Goal: Task Accomplishment & Management: Complete application form

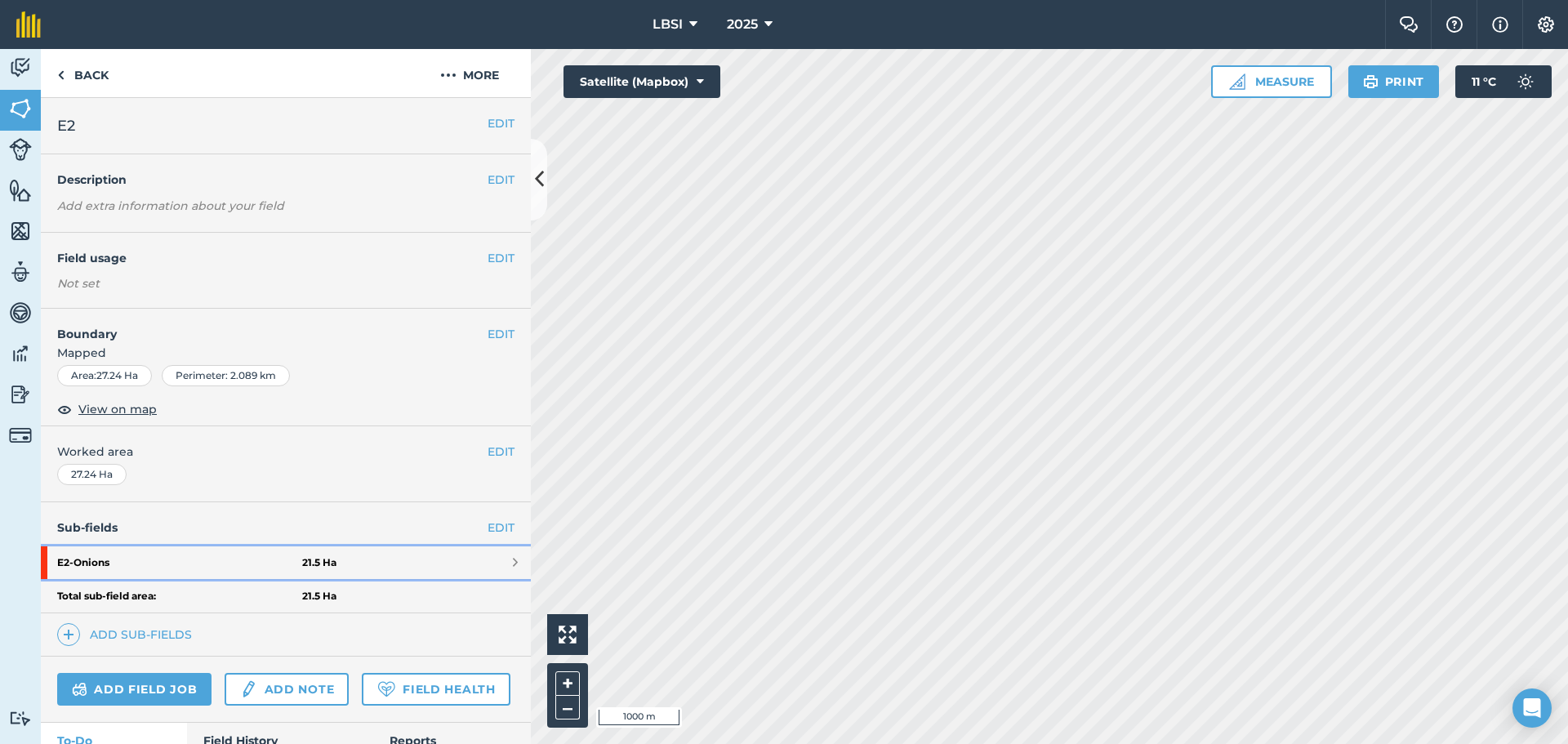
click at [146, 566] on strong "E2 - Onions" at bounding box center [180, 562] width 245 height 33
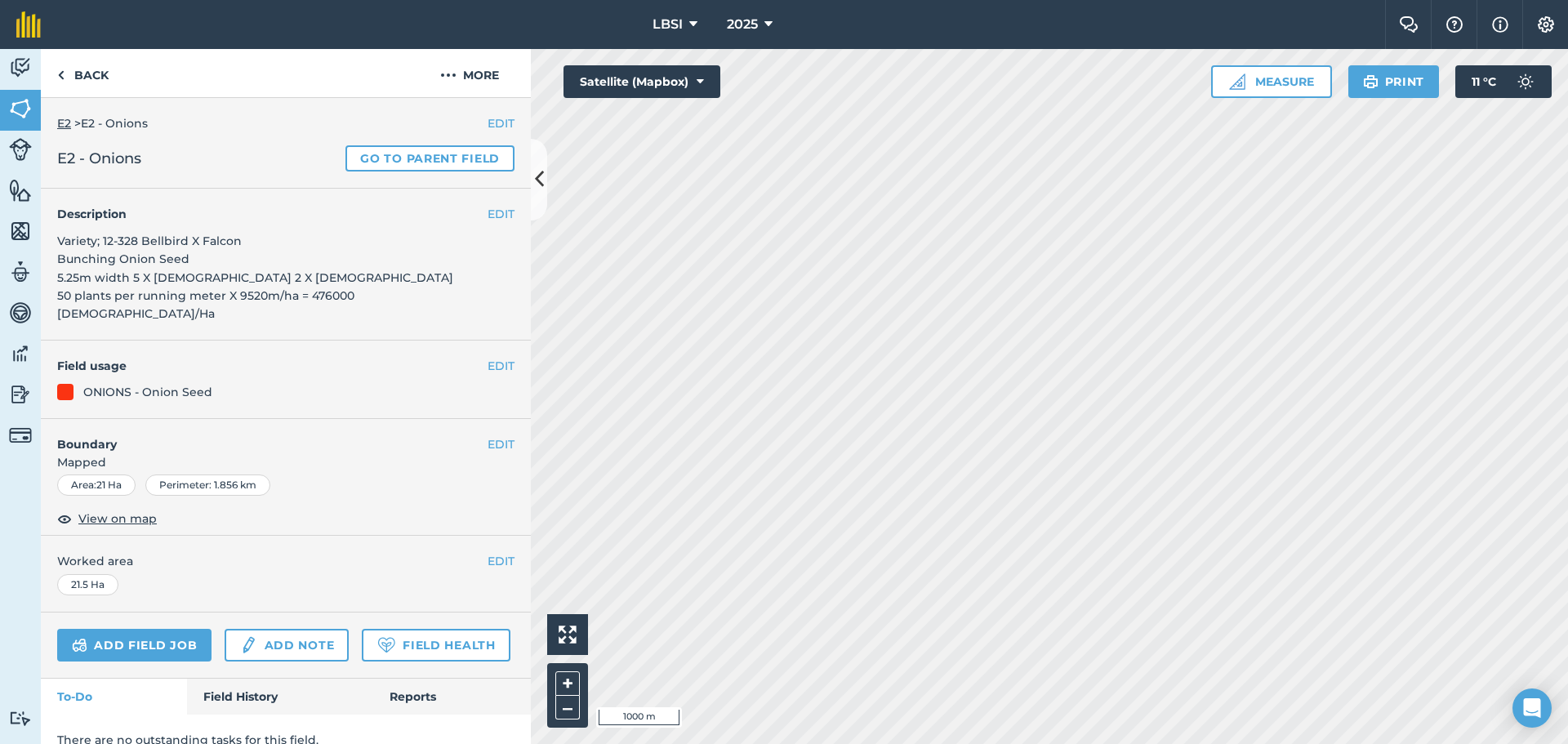
scroll to position [49, 0]
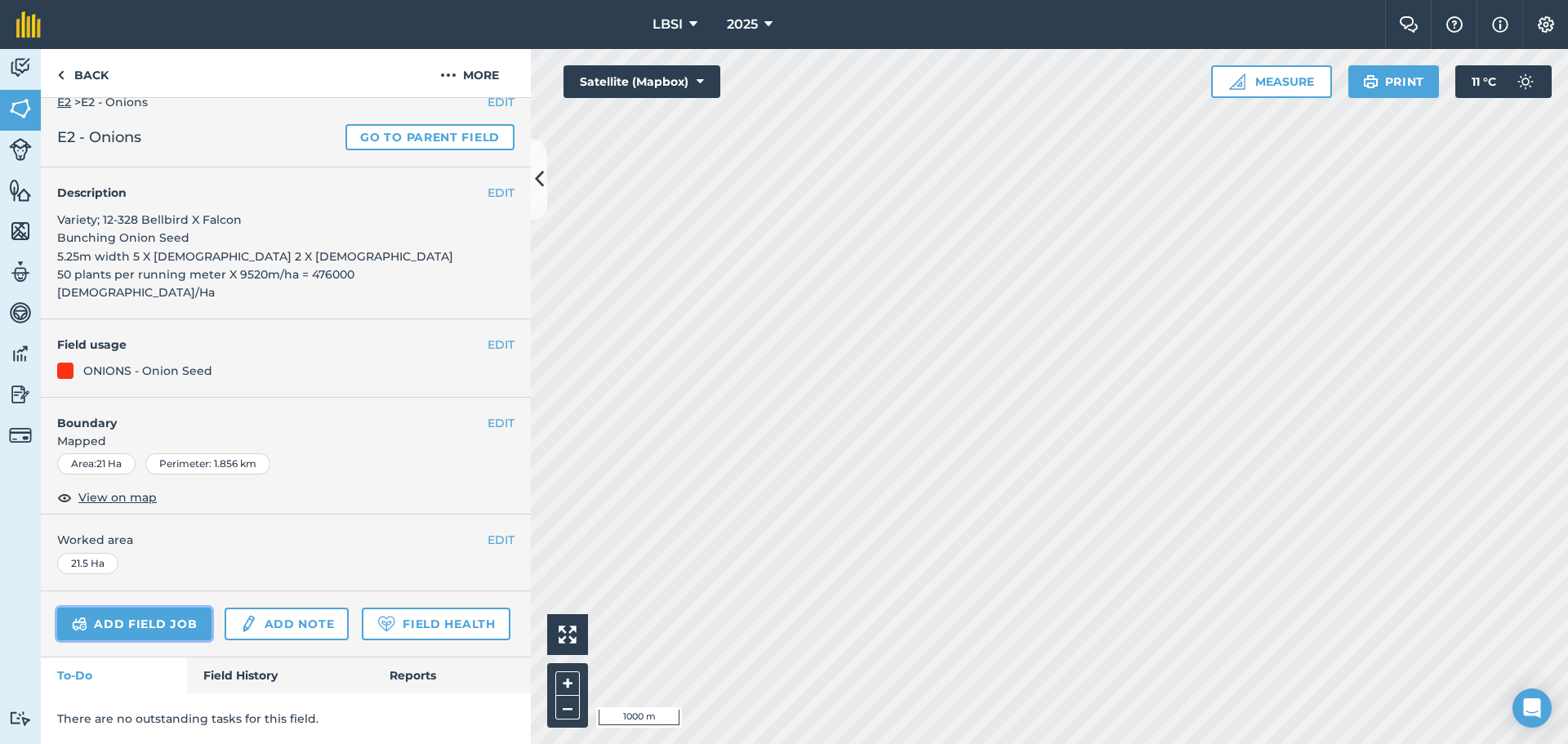
click at [173, 608] on link "Add field job" at bounding box center [134, 624] width 154 height 33
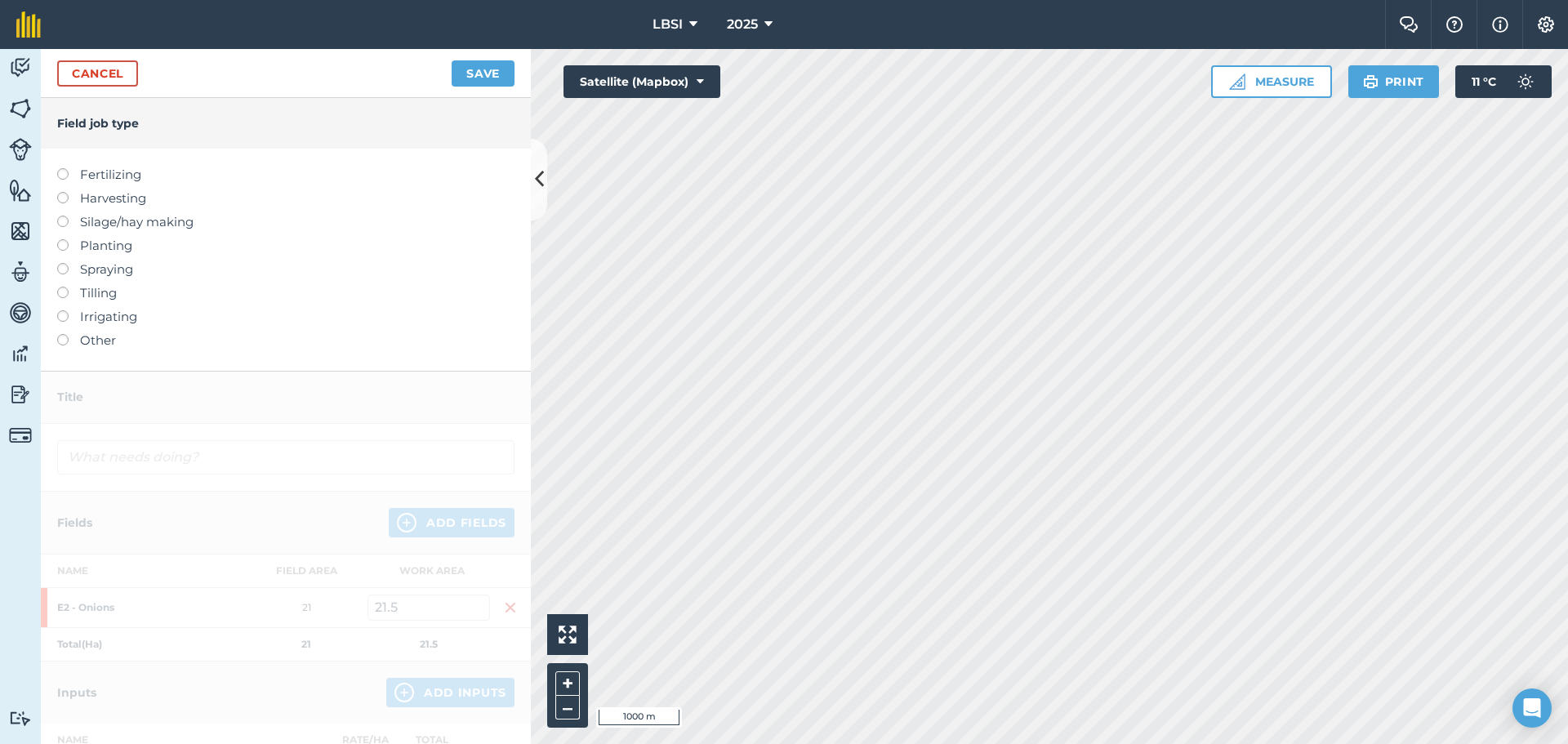
click at [62, 263] on label at bounding box center [69, 263] width 23 height 0
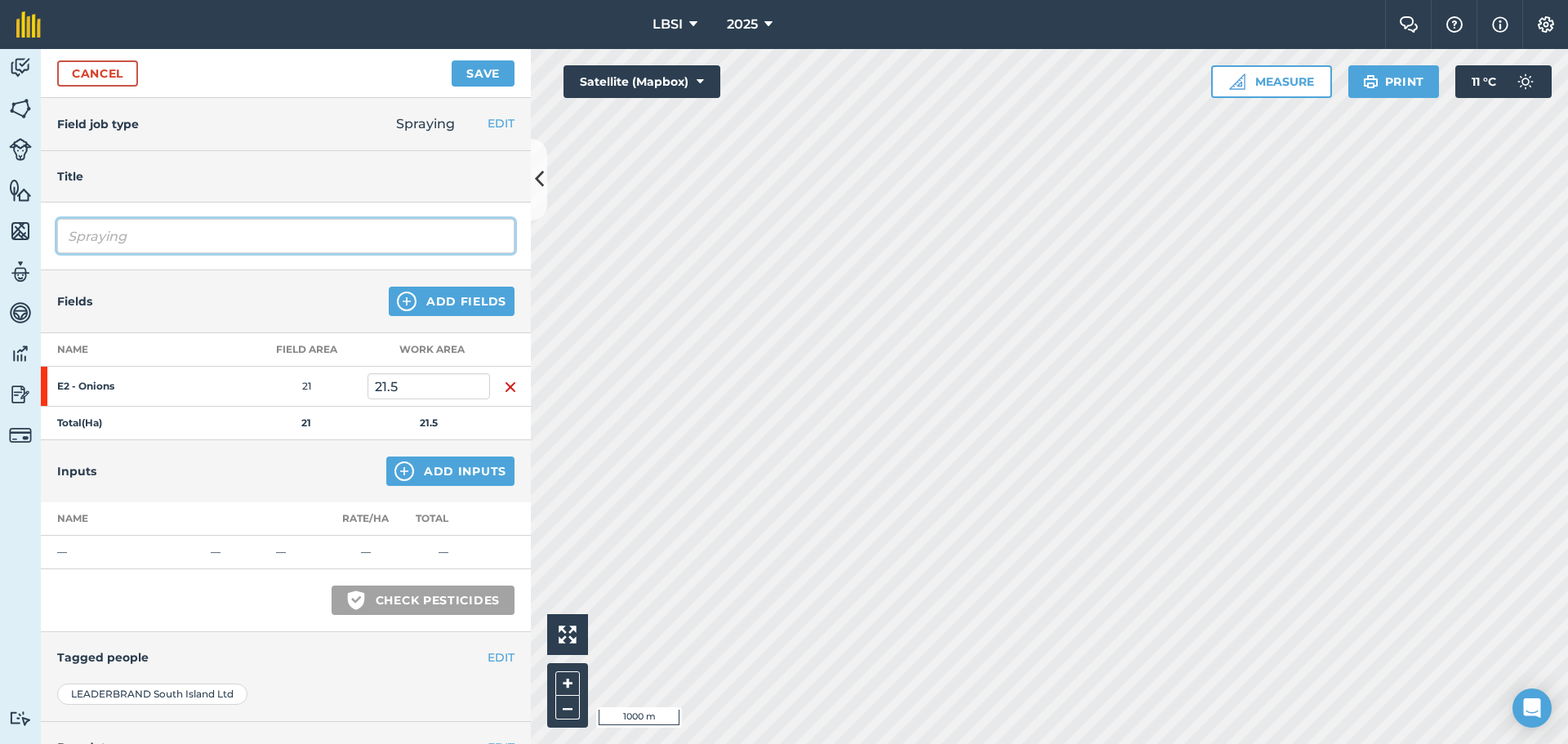
click at [138, 236] on input "Spraying" at bounding box center [286, 236] width 457 height 34
click at [169, 237] on input "Spraying Herbicde" at bounding box center [286, 236] width 457 height 34
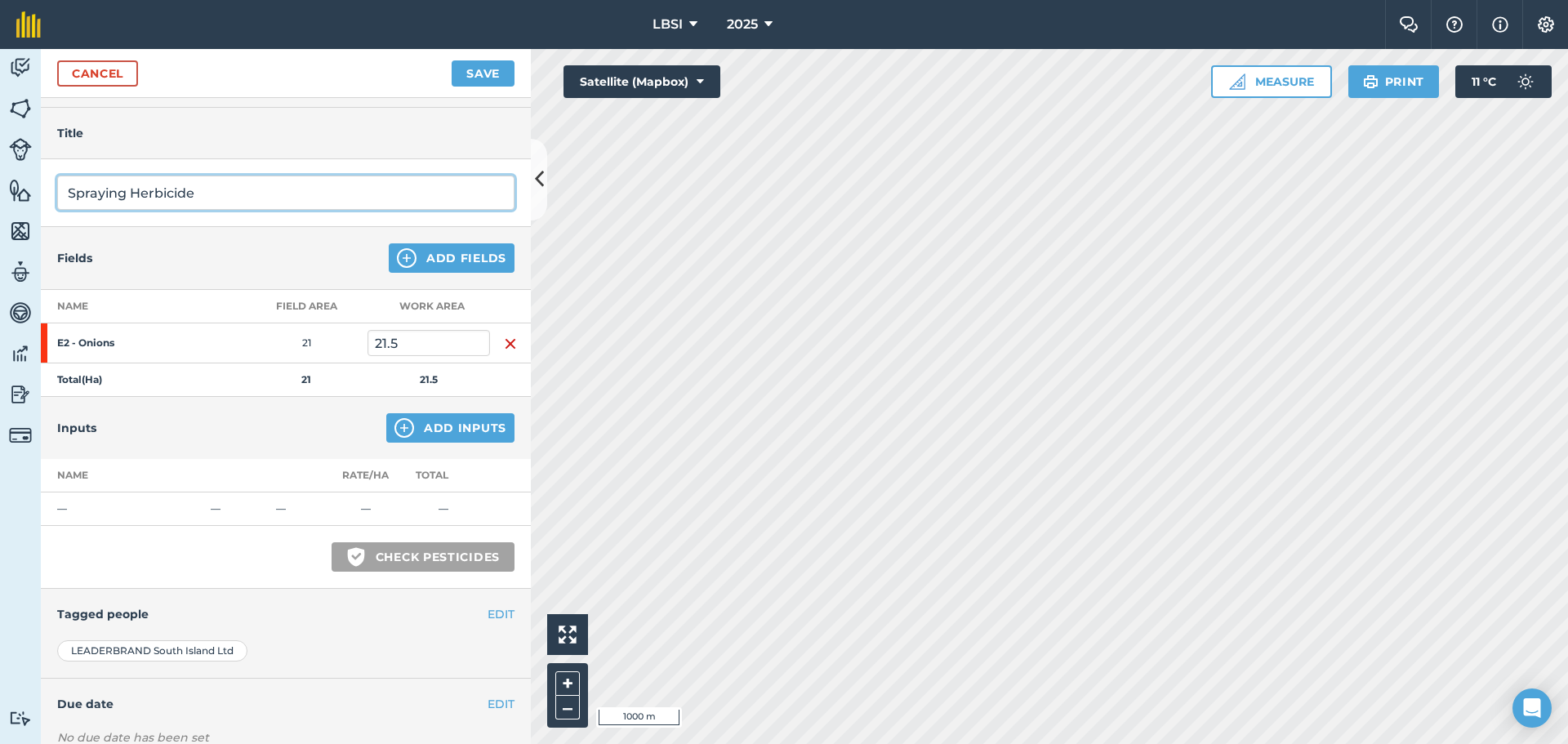
scroll to position [148, 0]
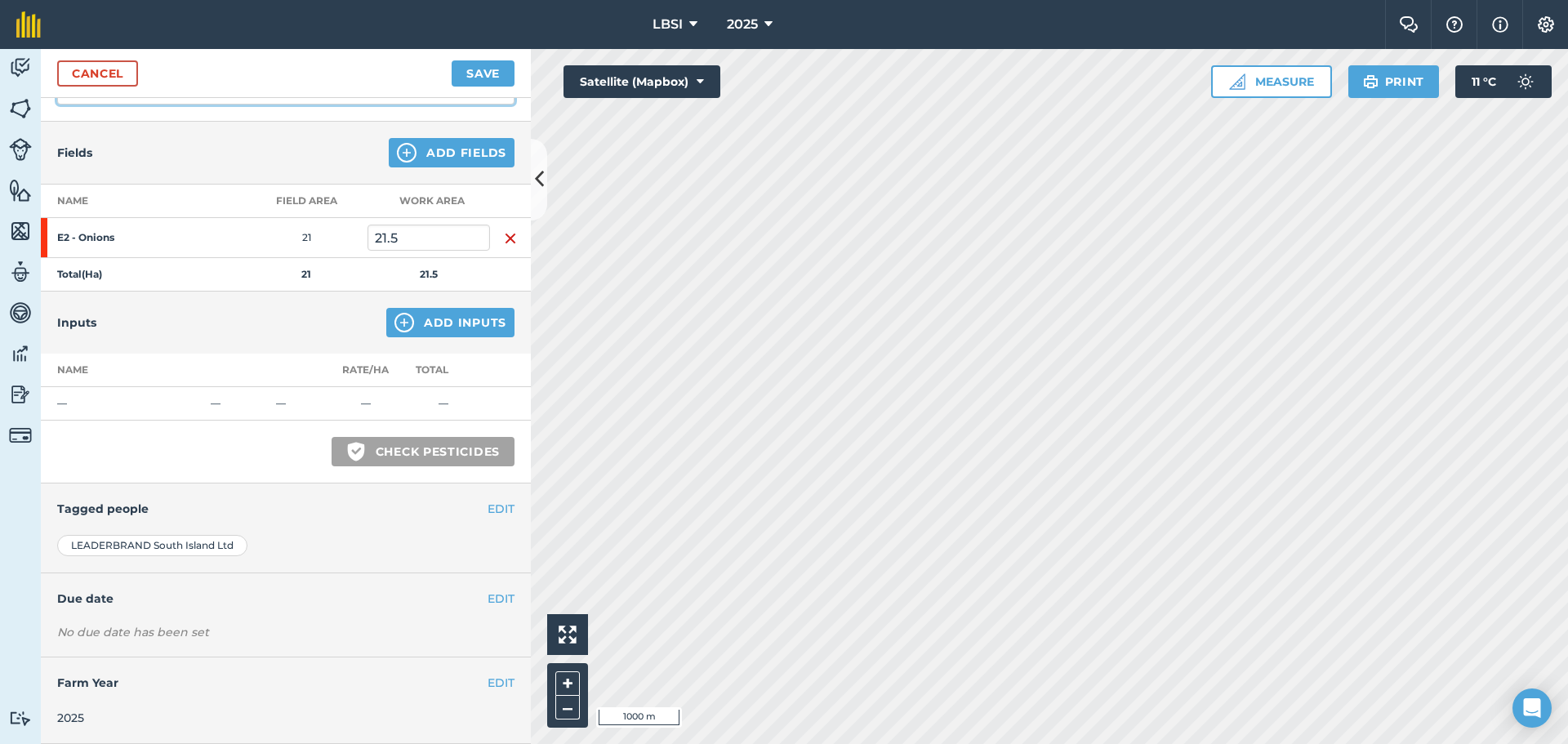
type input "Spraying Herbicide"
click at [394, 321] on img at bounding box center [404, 323] width 19 height 19
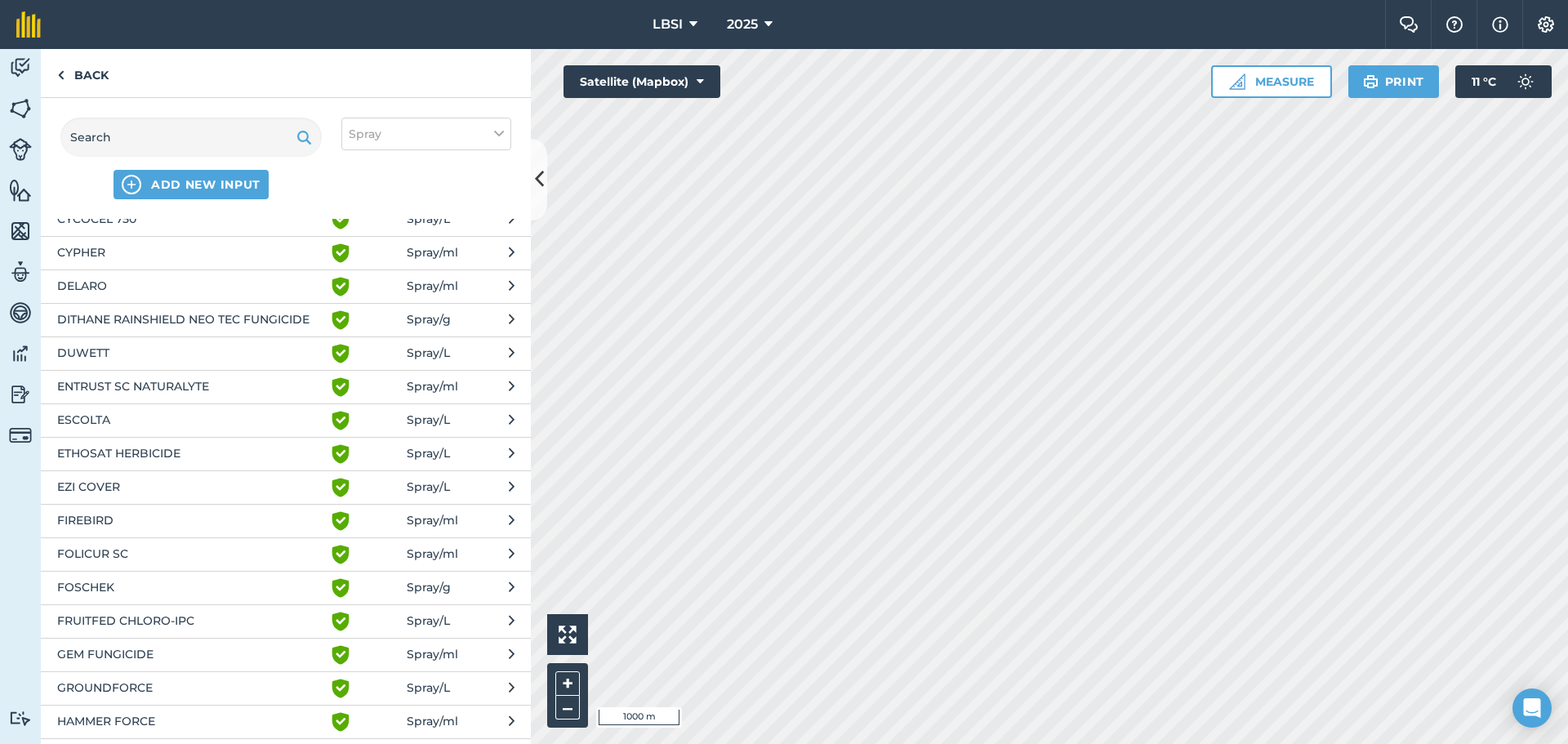
scroll to position [981, 0]
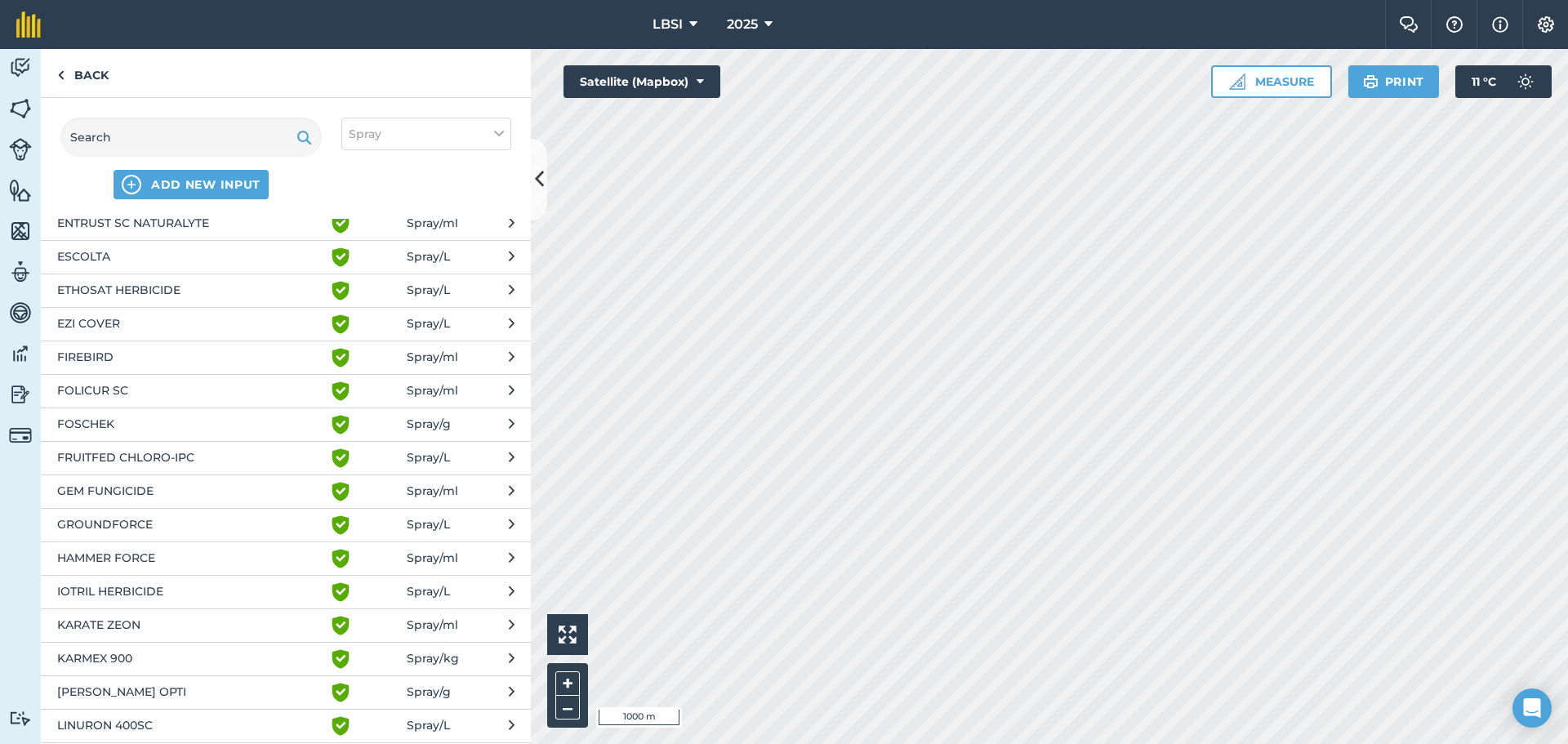
click at [170, 596] on span "IOTRIL HERBICIDE" at bounding box center [191, 592] width 267 height 19
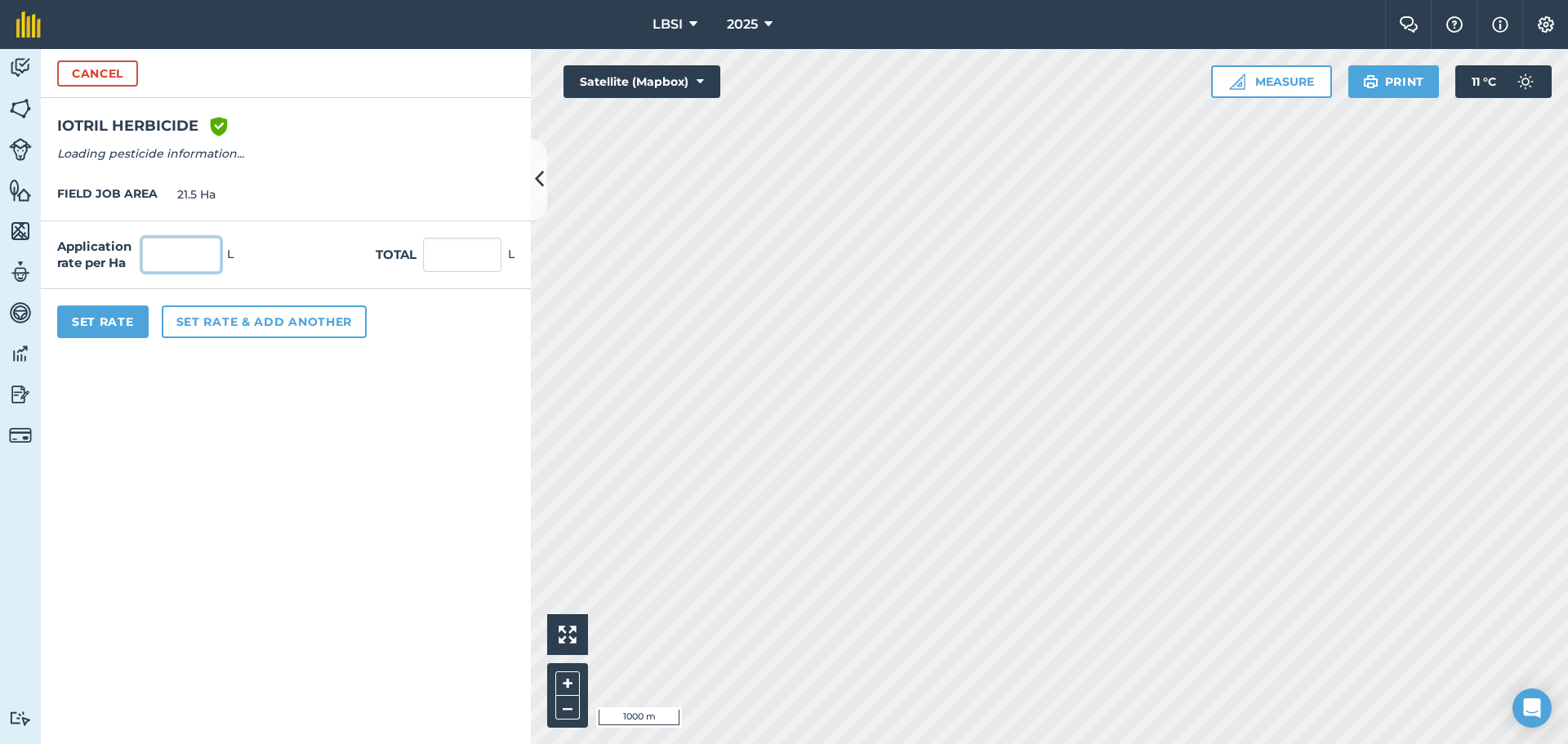
click at [161, 259] on input "text" at bounding box center [181, 254] width 79 height 34
click at [151, 253] on input ".6" at bounding box center [181, 254] width 79 height 34
type input "0.6"
type input "12.9"
click at [226, 323] on button "Set rate & add another" at bounding box center [264, 321] width 205 height 33
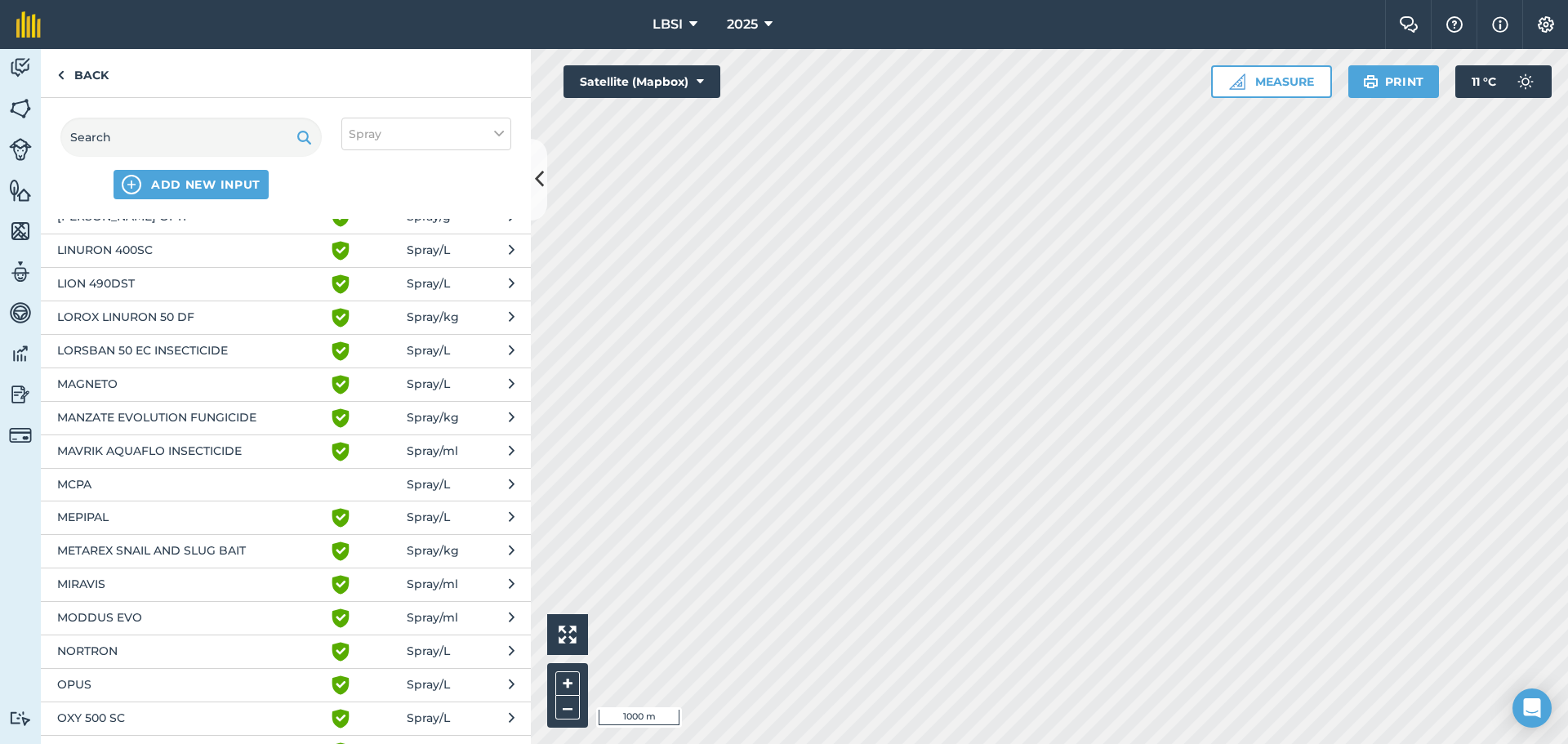
scroll to position [1716, 0]
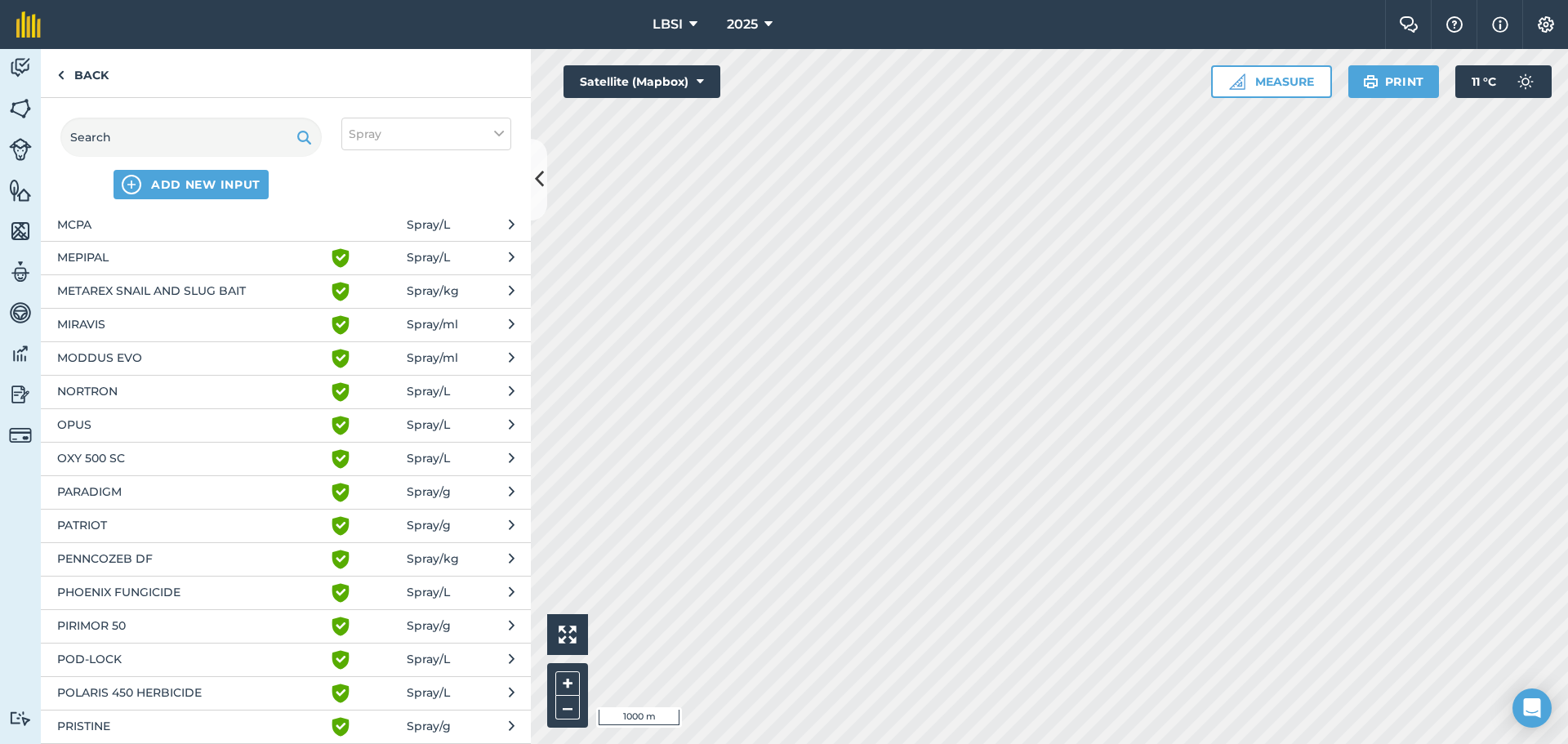
click at [176, 458] on span "OXY 500 SC" at bounding box center [191, 459] width 267 height 19
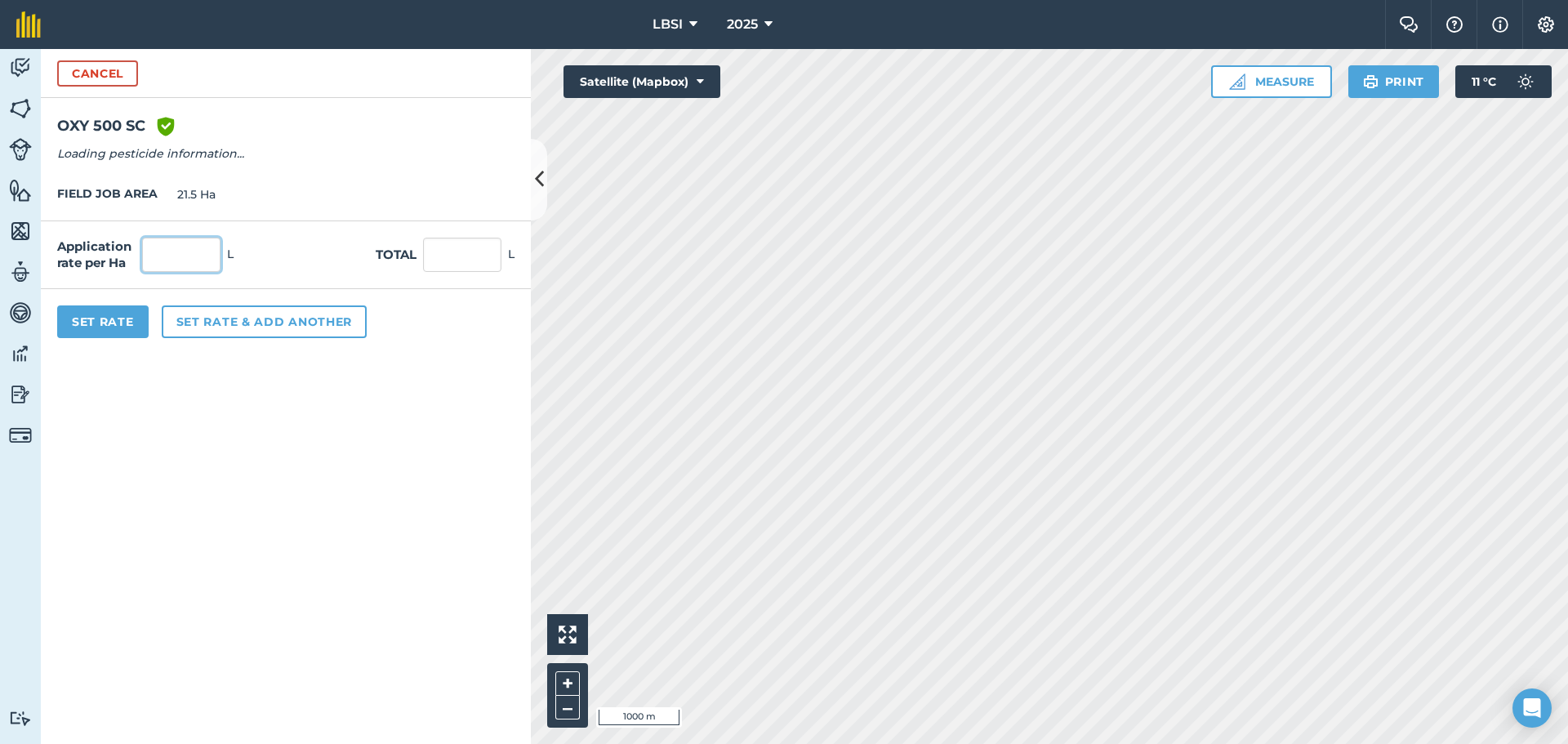
click at [148, 262] on input "text" at bounding box center [181, 254] width 79 height 34
click at [150, 252] on input ".3" at bounding box center [181, 254] width 79 height 34
type input "0.3"
type input "6.45"
click at [275, 334] on button "Set rate & add another" at bounding box center [264, 321] width 205 height 33
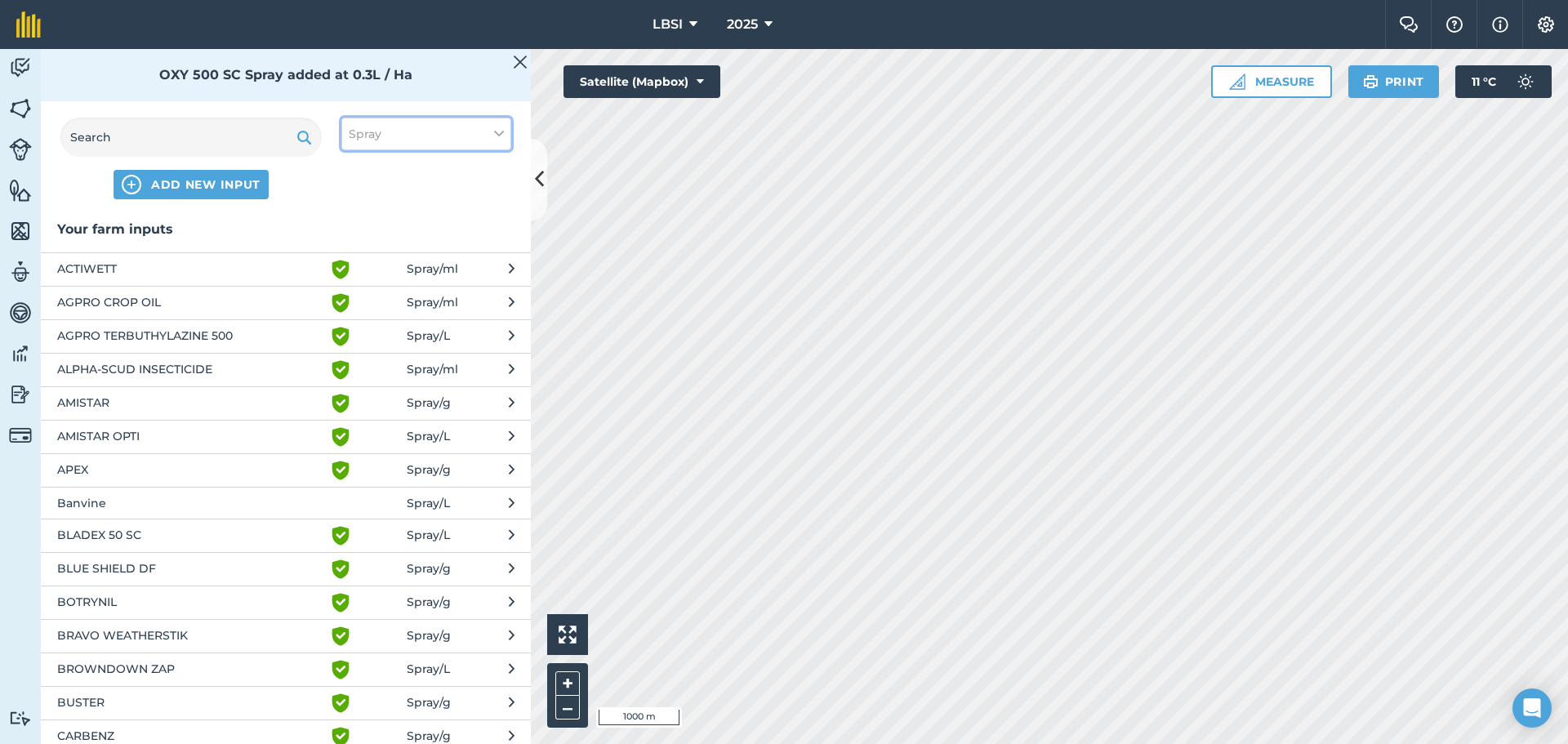
click at [500, 135] on icon at bounding box center [499, 134] width 10 height 18
click at [352, 291] on label "Other" at bounding box center [426, 289] width 155 height 17
click at [352, 291] on input "Other" at bounding box center [354, 287] width 11 height 11
checkbox input "true"
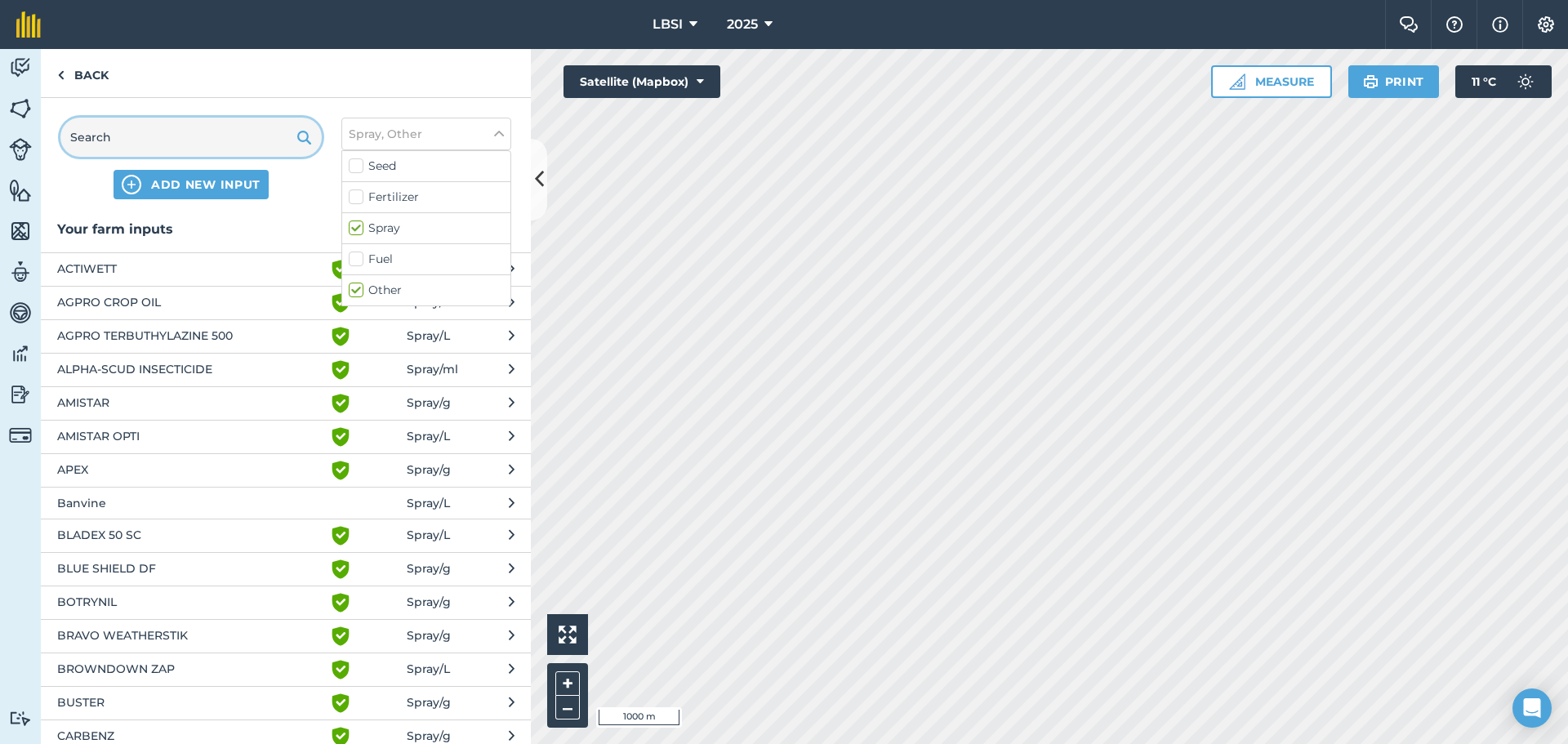
click at [104, 138] on input "text" at bounding box center [191, 137] width 261 height 39
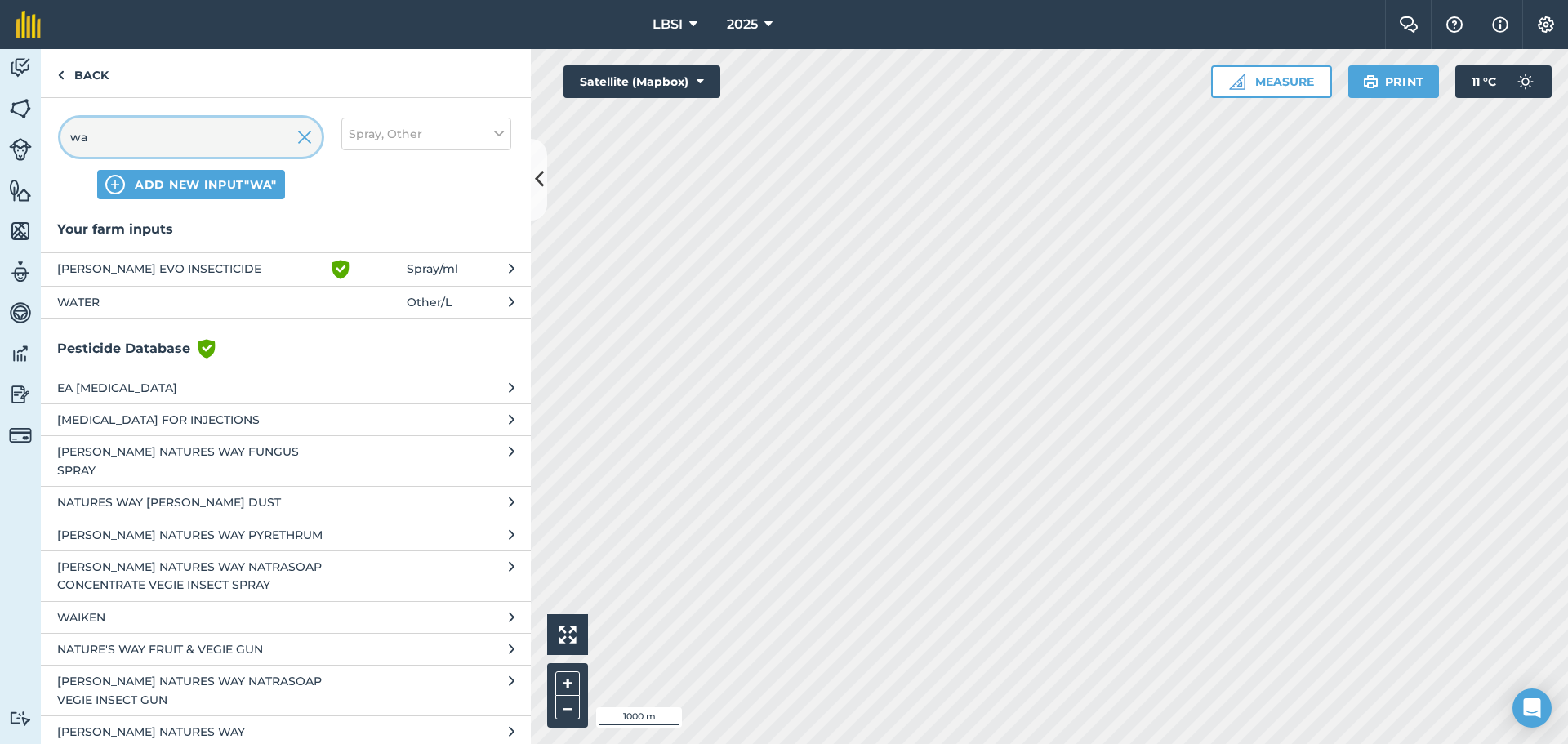
type input "wa"
click at [86, 301] on span "WATER" at bounding box center [191, 302] width 267 height 18
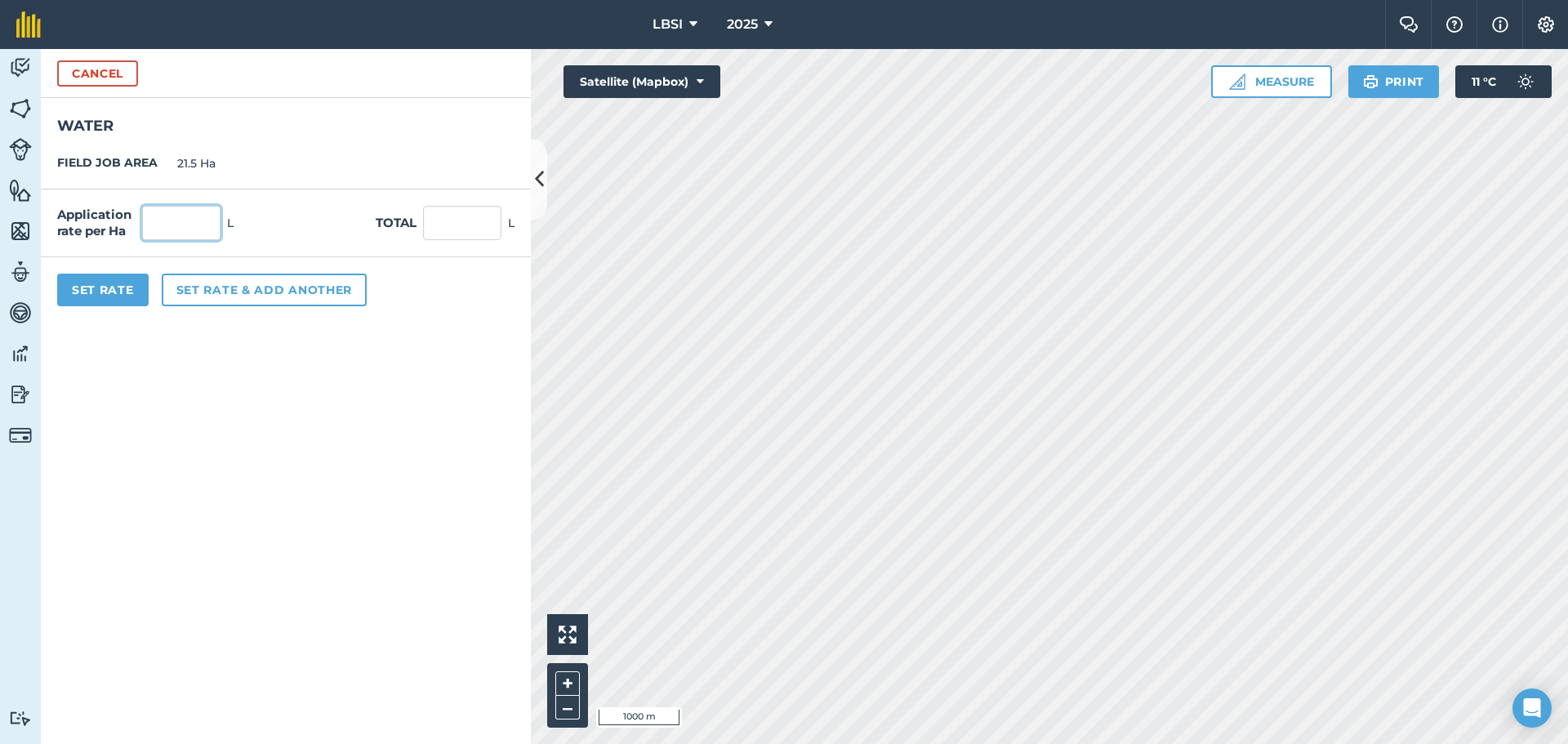
click at [161, 214] on input "text" at bounding box center [181, 222] width 79 height 34
type input "300"
type input "6,450"
click at [119, 290] on button "Set Rate" at bounding box center [103, 289] width 92 height 33
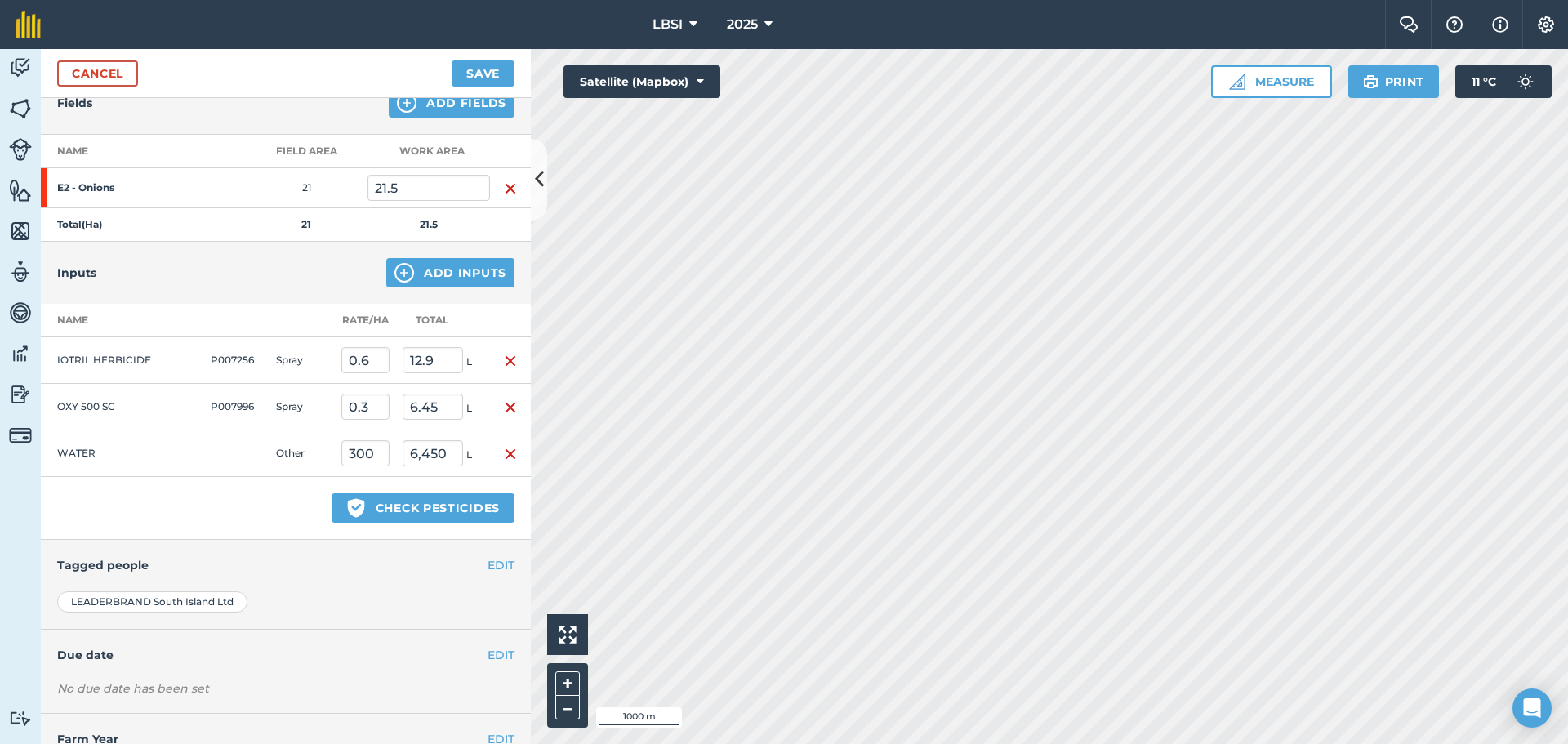
scroll to position [255, 0]
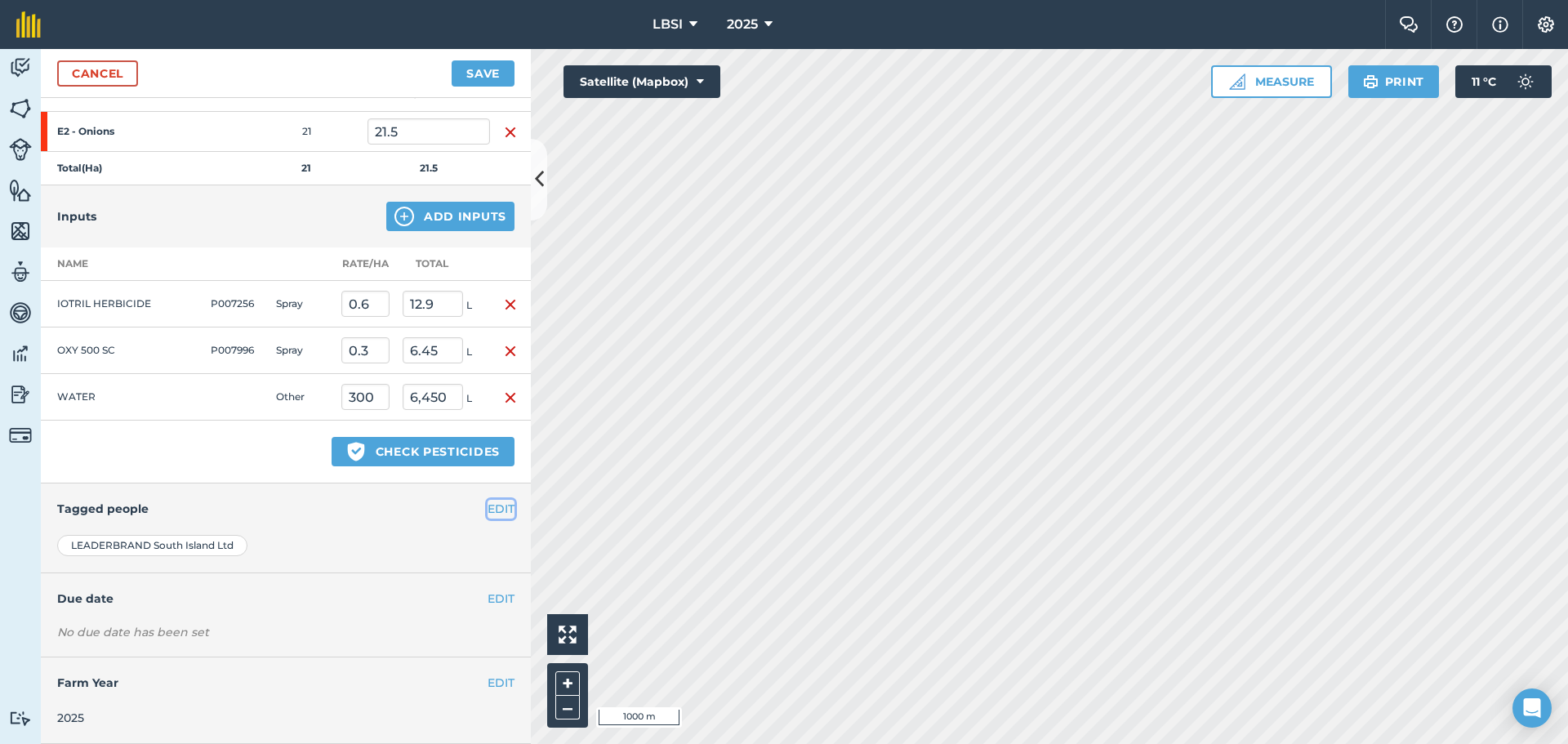
click at [489, 507] on button "EDIT" at bounding box center [501, 509] width 27 height 18
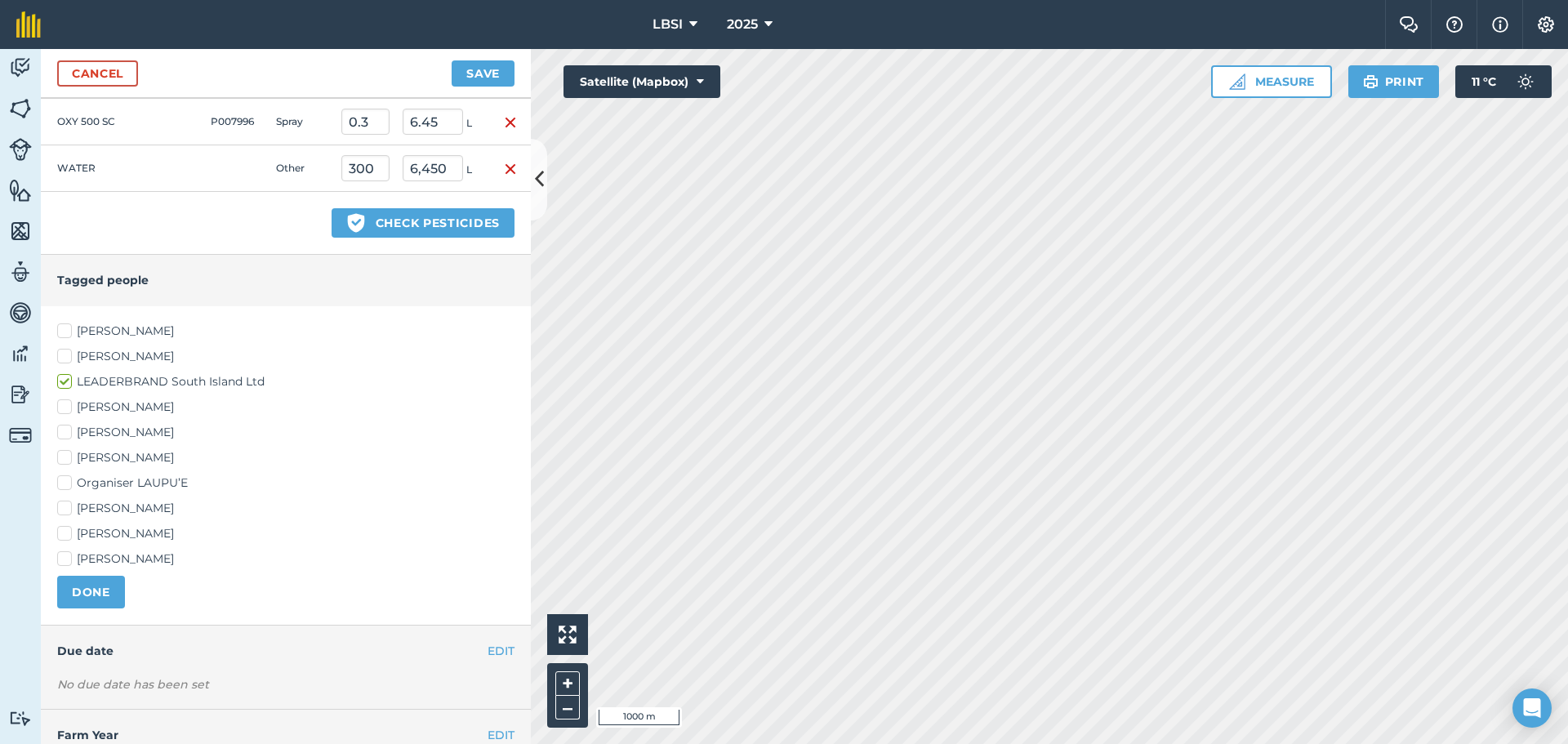
scroll to position [536, 0]
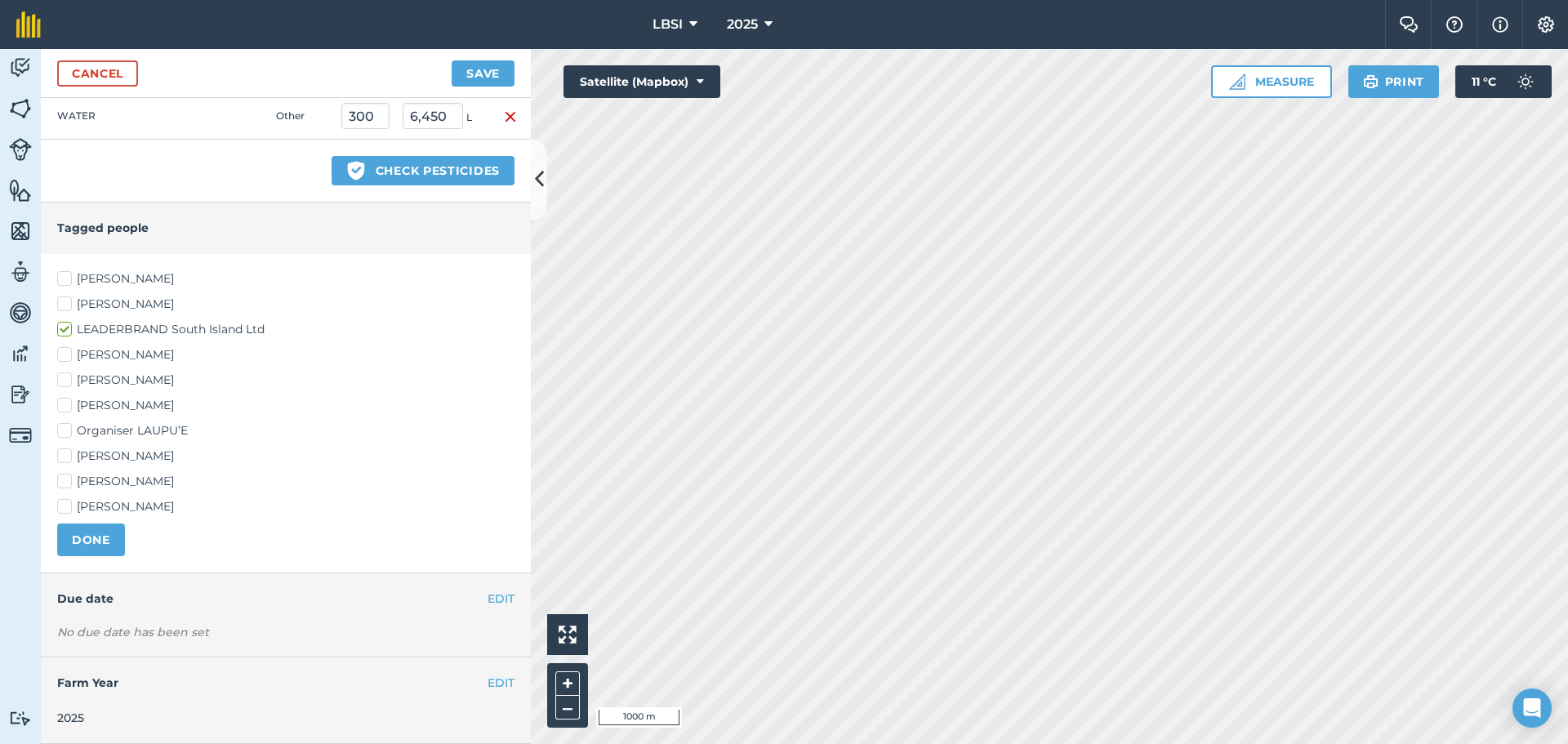
click at [65, 406] on label "[PERSON_NAME]" at bounding box center [286, 405] width 457 height 17
click at [65, 406] on input "[PERSON_NAME]" at bounding box center [63, 402] width 11 height 11
checkbox input "true"
drag, startPoint x: 63, startPoint y: 455, endPoint x: 73, endPoint y: 481, distance: 27.9
click at [64, 455] on label "[PERSON_NAME]" at bounding box center [286, 455] width 457 height 17
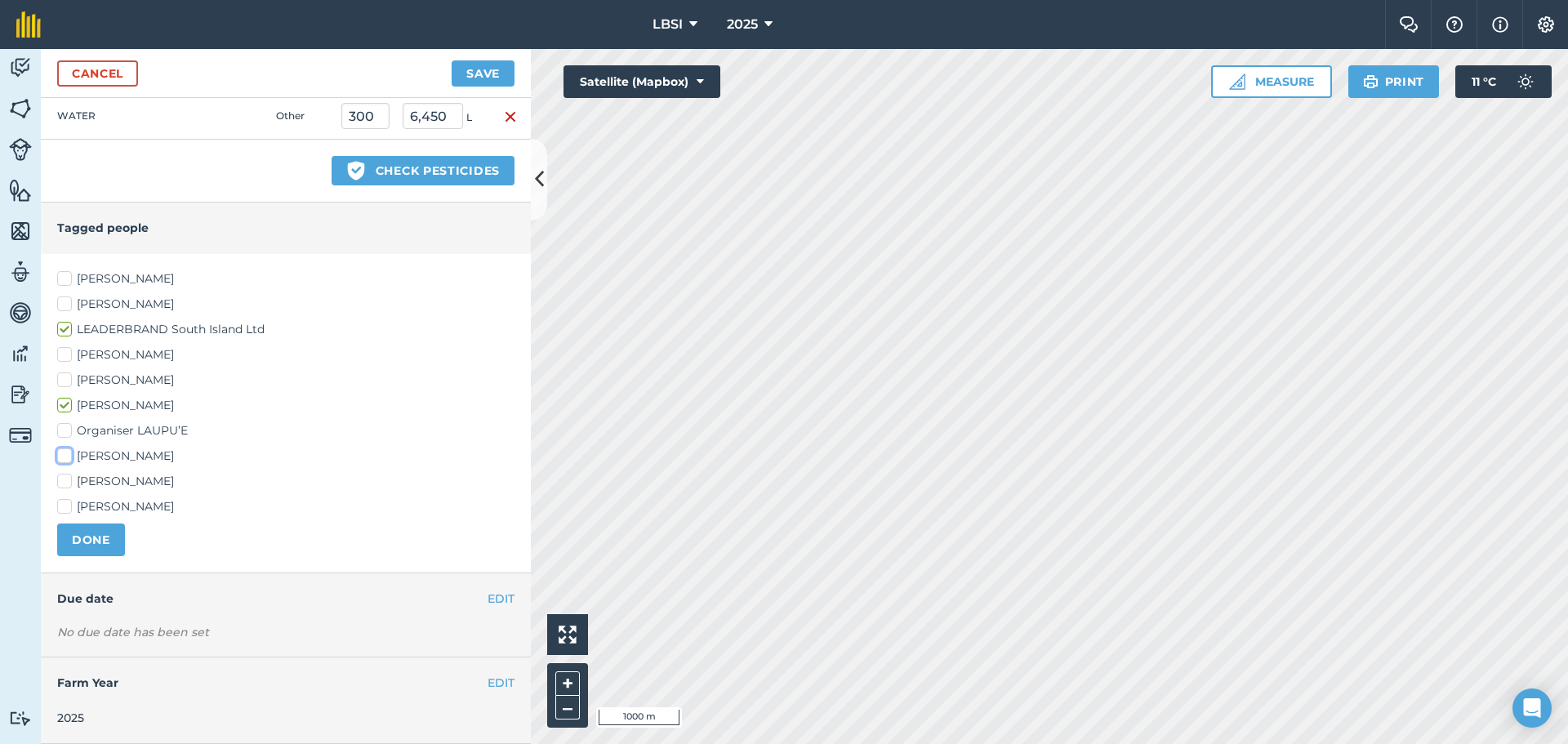
click at [64, 455] on input "[PERSON_NAME]" at bounding box center [63, 453] width 11 height 11
checkbox input "true"
click at [89, 536] on button "DONE" at bounding box center [91, 539] width 68 height 33
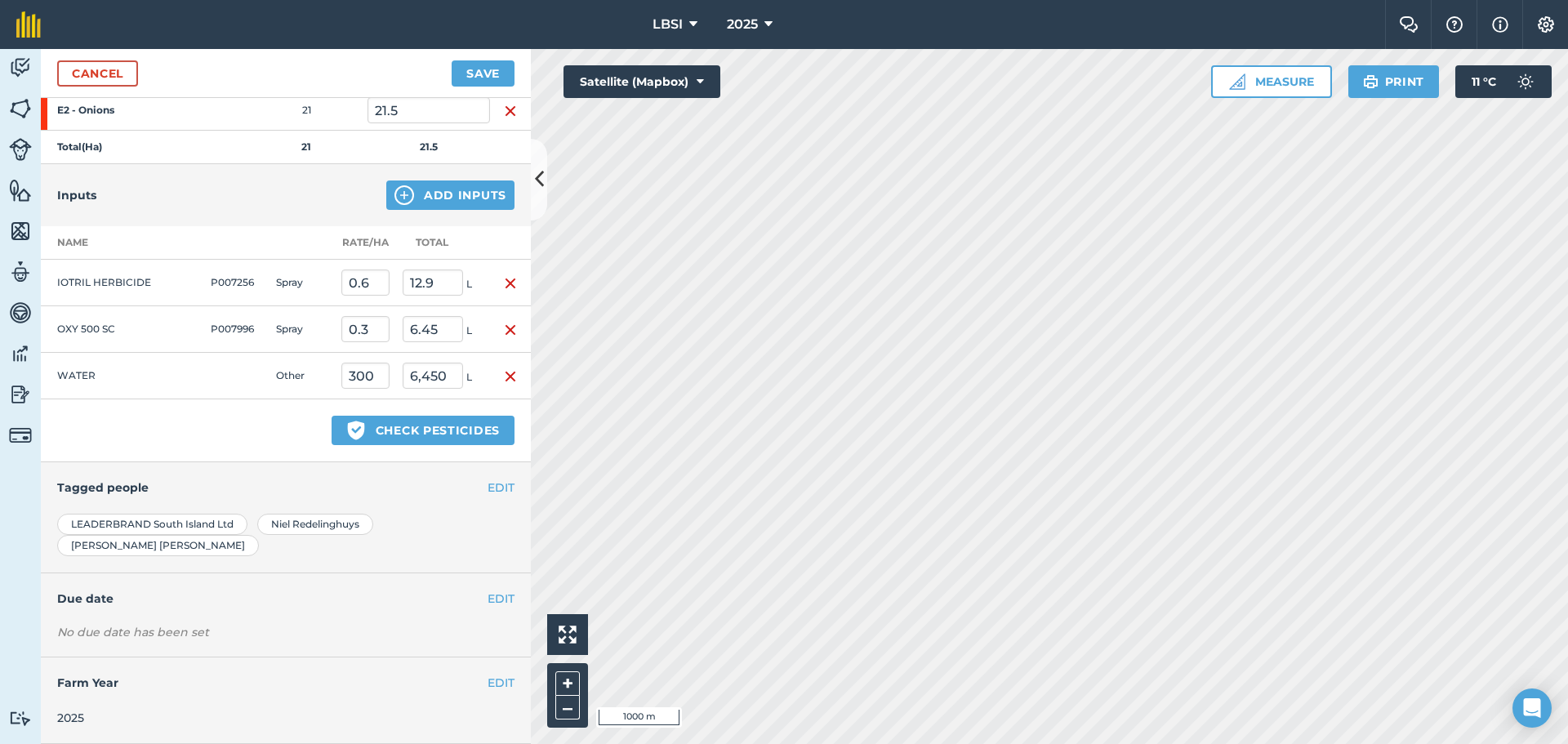
scroll to position [255, 0]
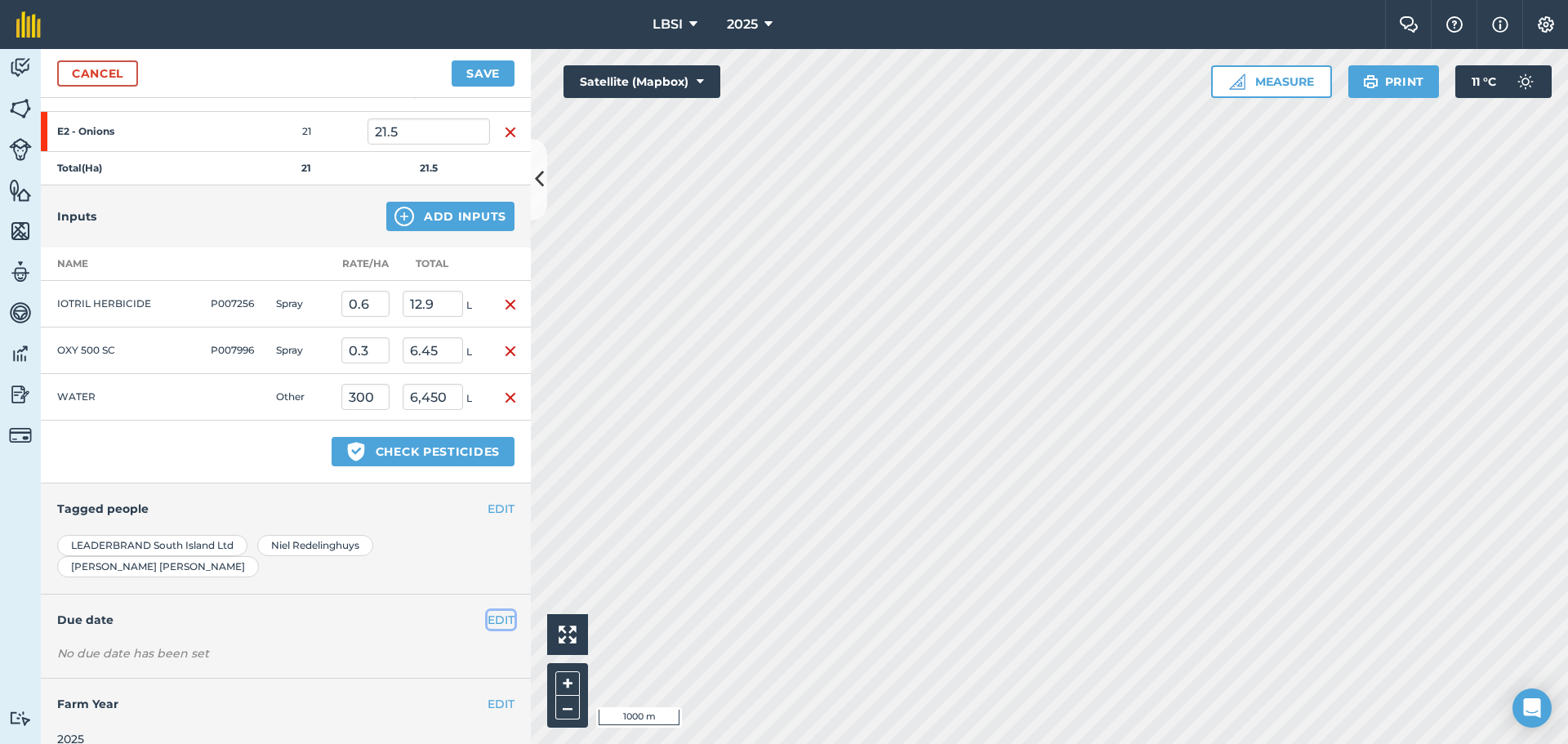
click at [488, 611] on button "EDIT" at bounding box center [501, 620] width 27 height 18
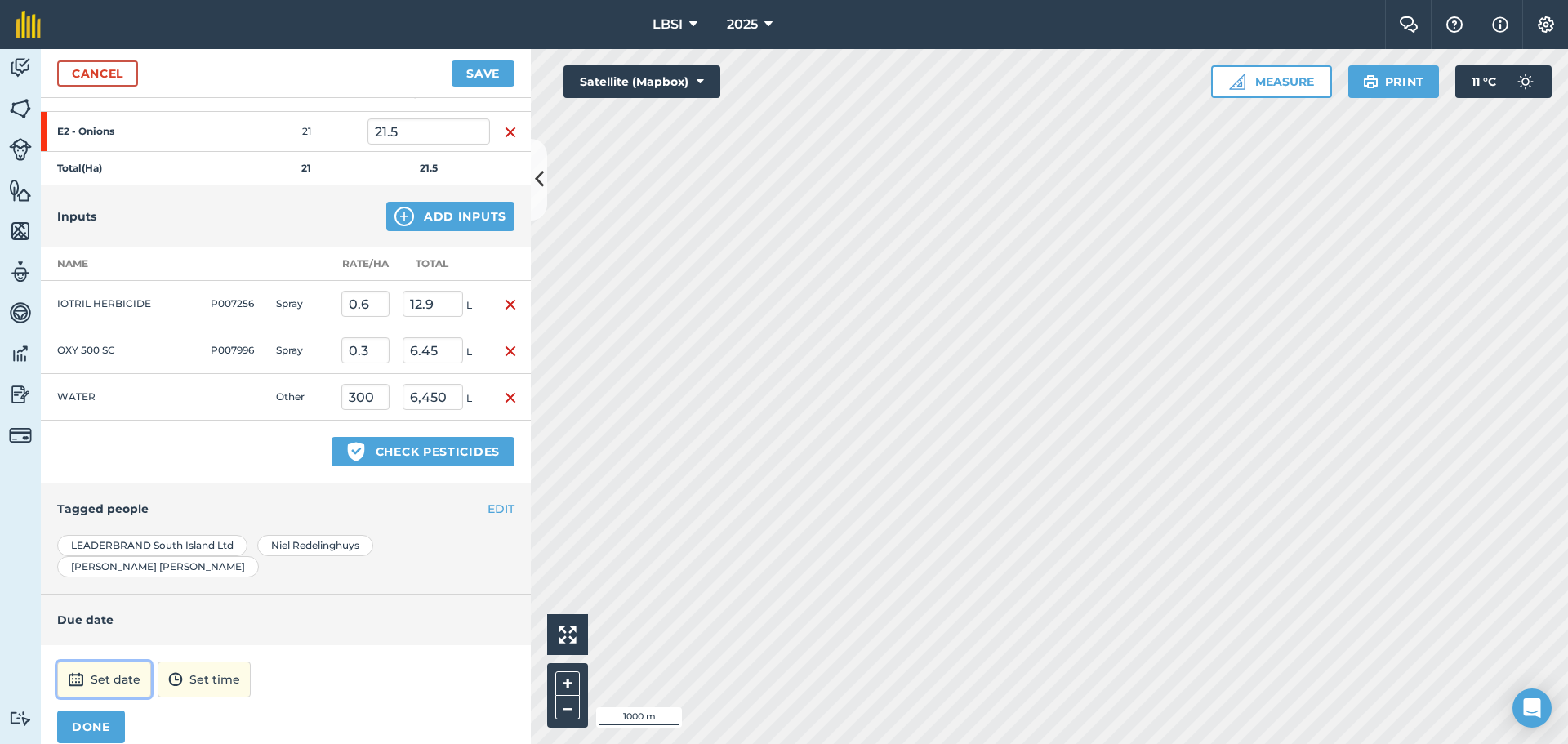
click at [102, 664] on button "Set date" at bounding box center [104, 680] width 94 height 36
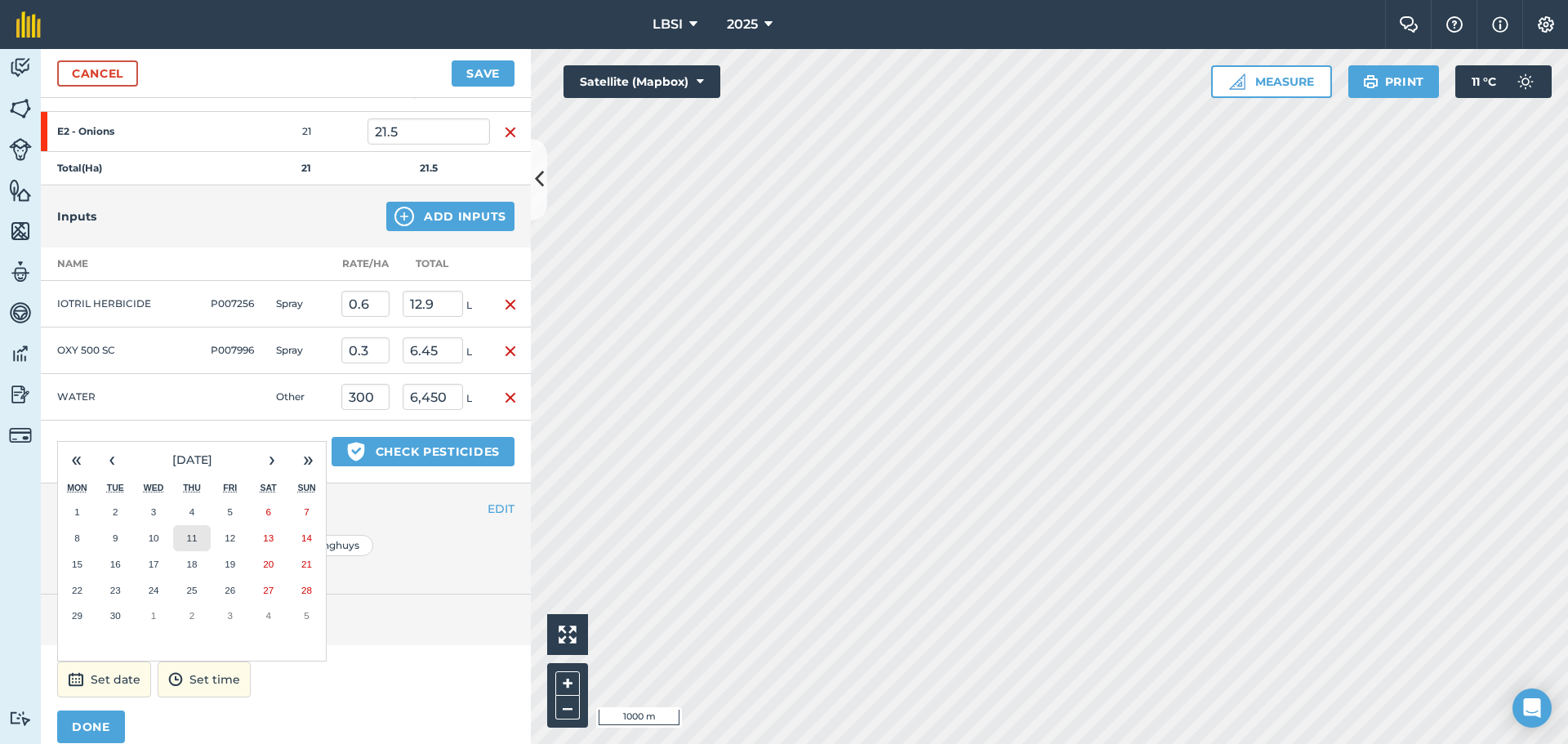
click at [198, 525] on button "11" at bounding box center [192, 538] width 39 height 26
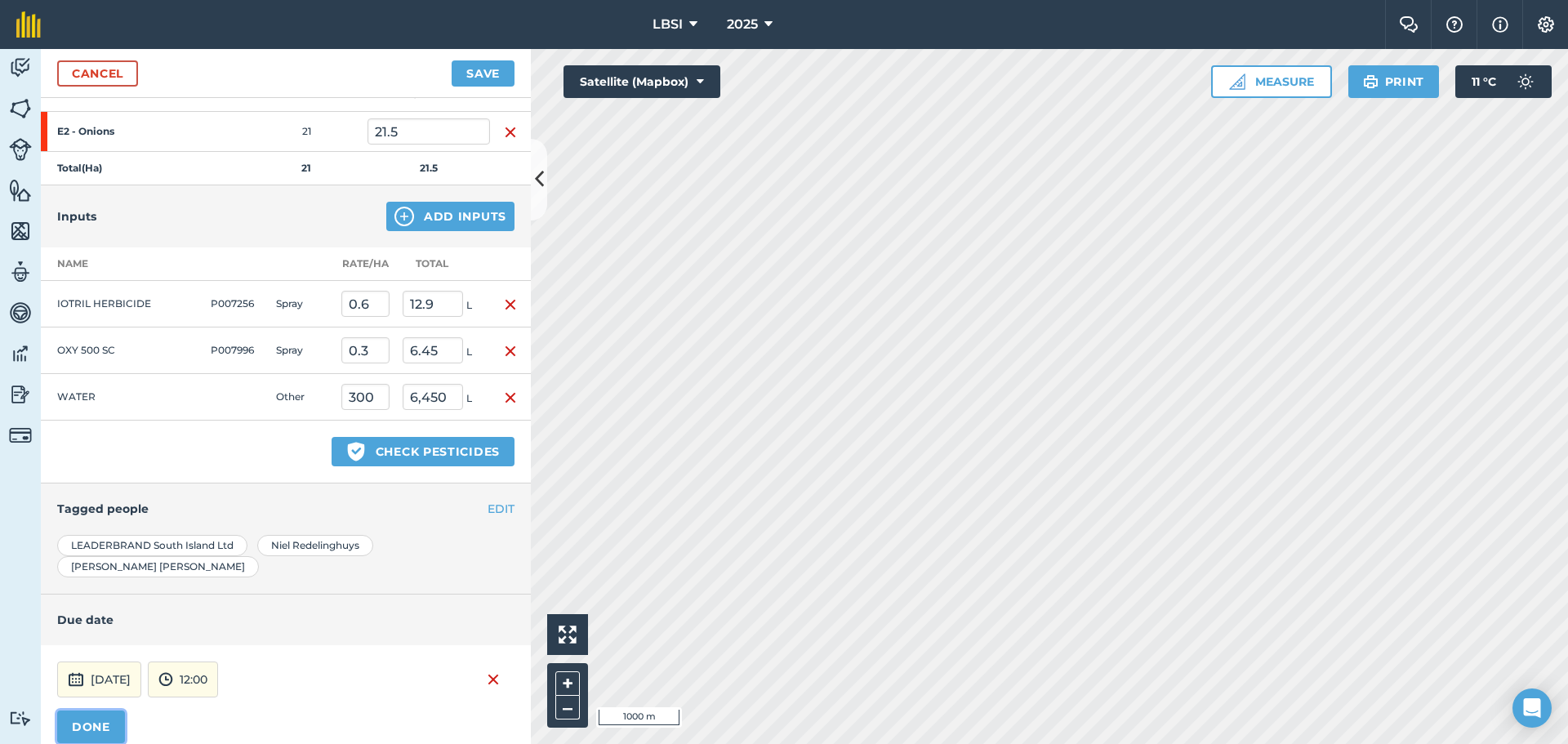
click at [105, 710] on button "DONE" at bounding box center [91, 726] width 68 height 33
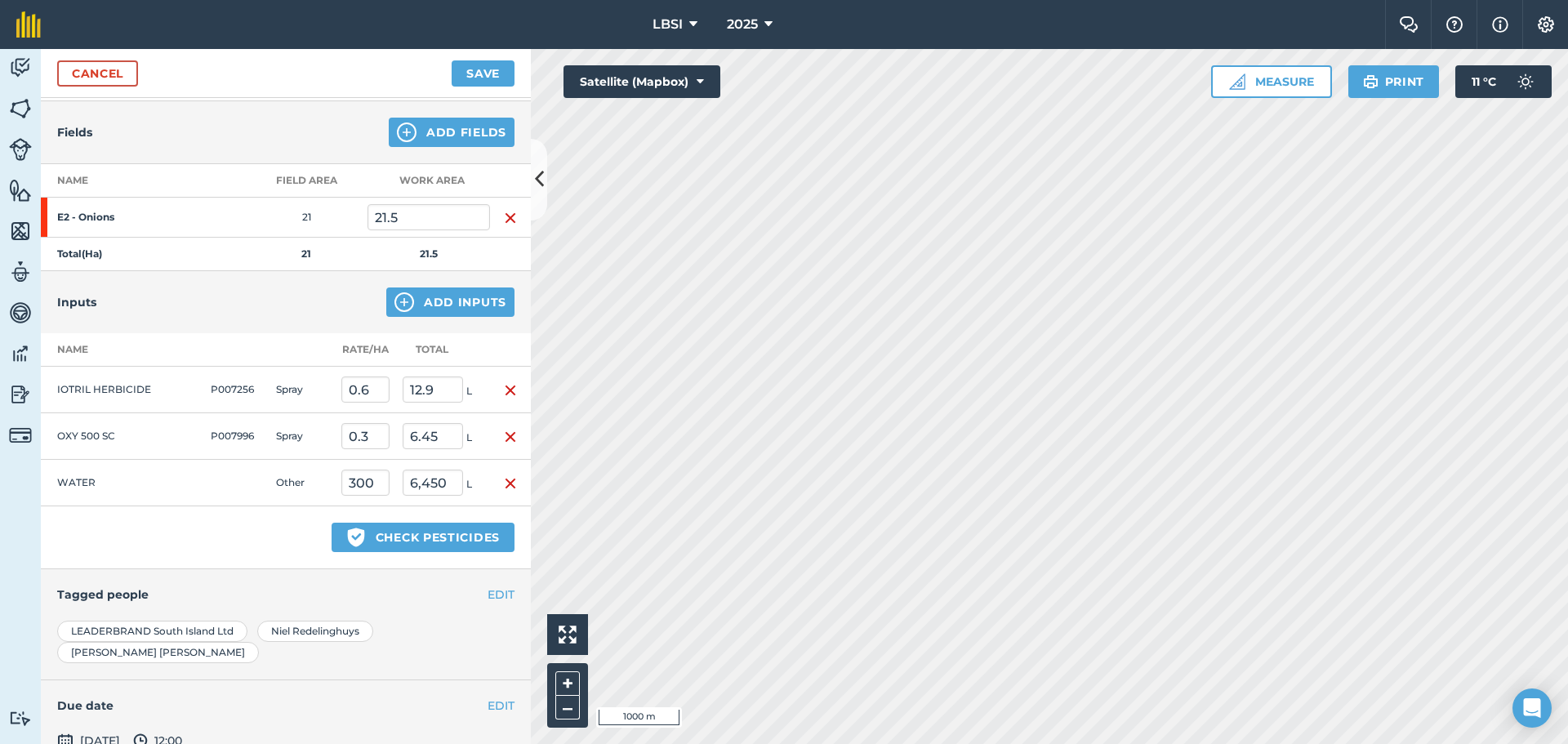
scroll to position [13, 0]
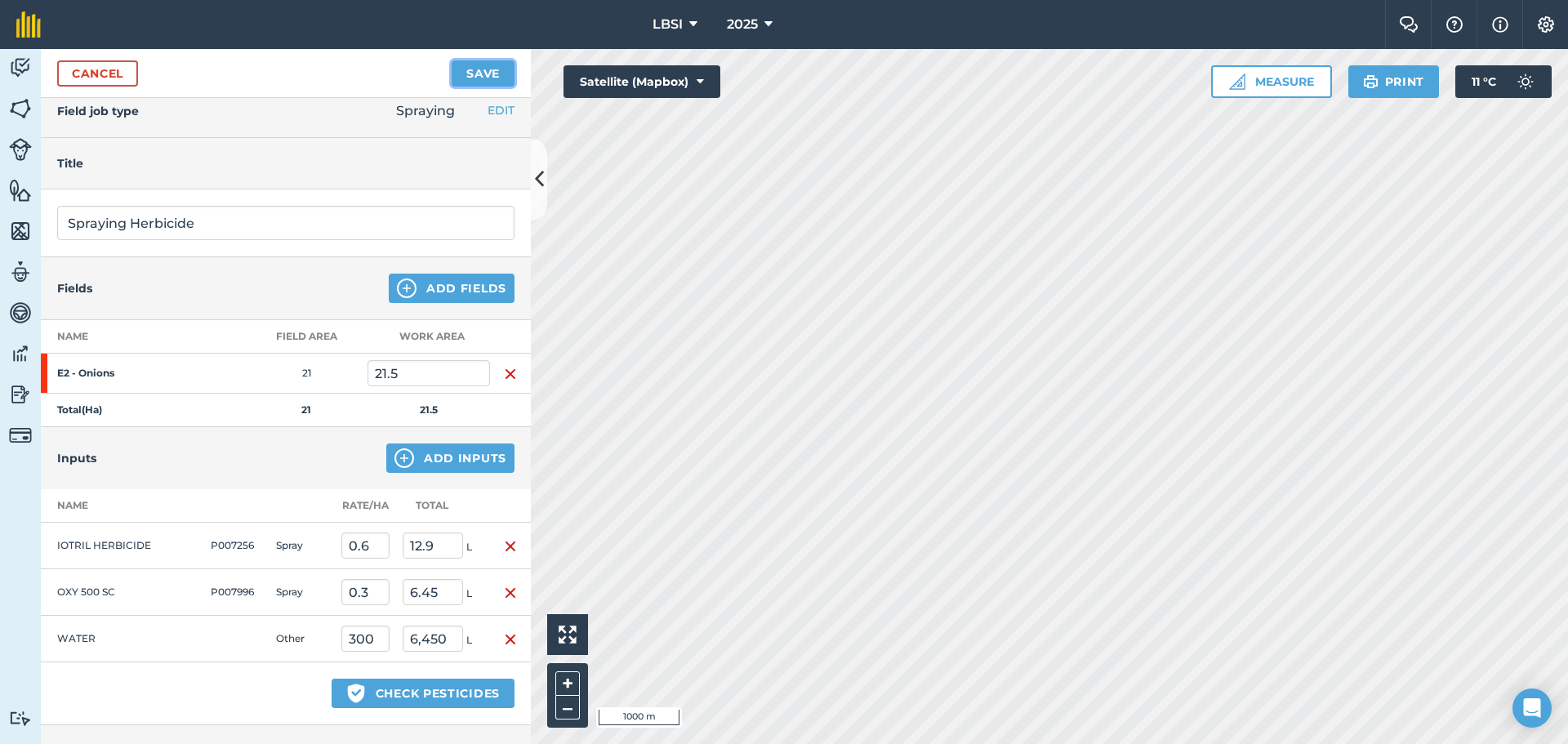
click at [474, 73] on button "Save" at bounding box center [483, 74] width 63 height 26
